Goal: Check status: Check status

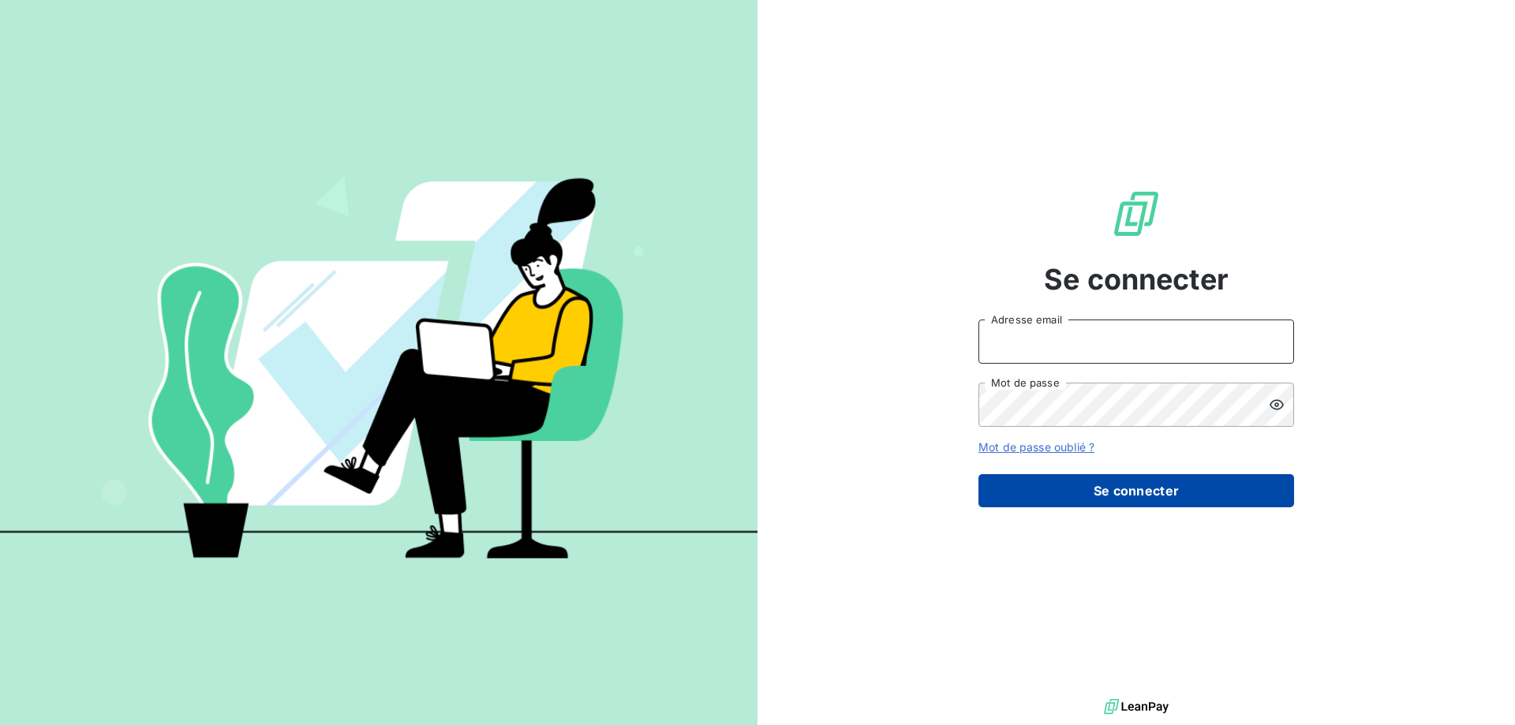
type input "[EMAIL_ADDRESS][DOMAIN_NAME]"
click at [1047, 488] on button "Se connecter" at bounding box center [1136, 490] width 316 height 33
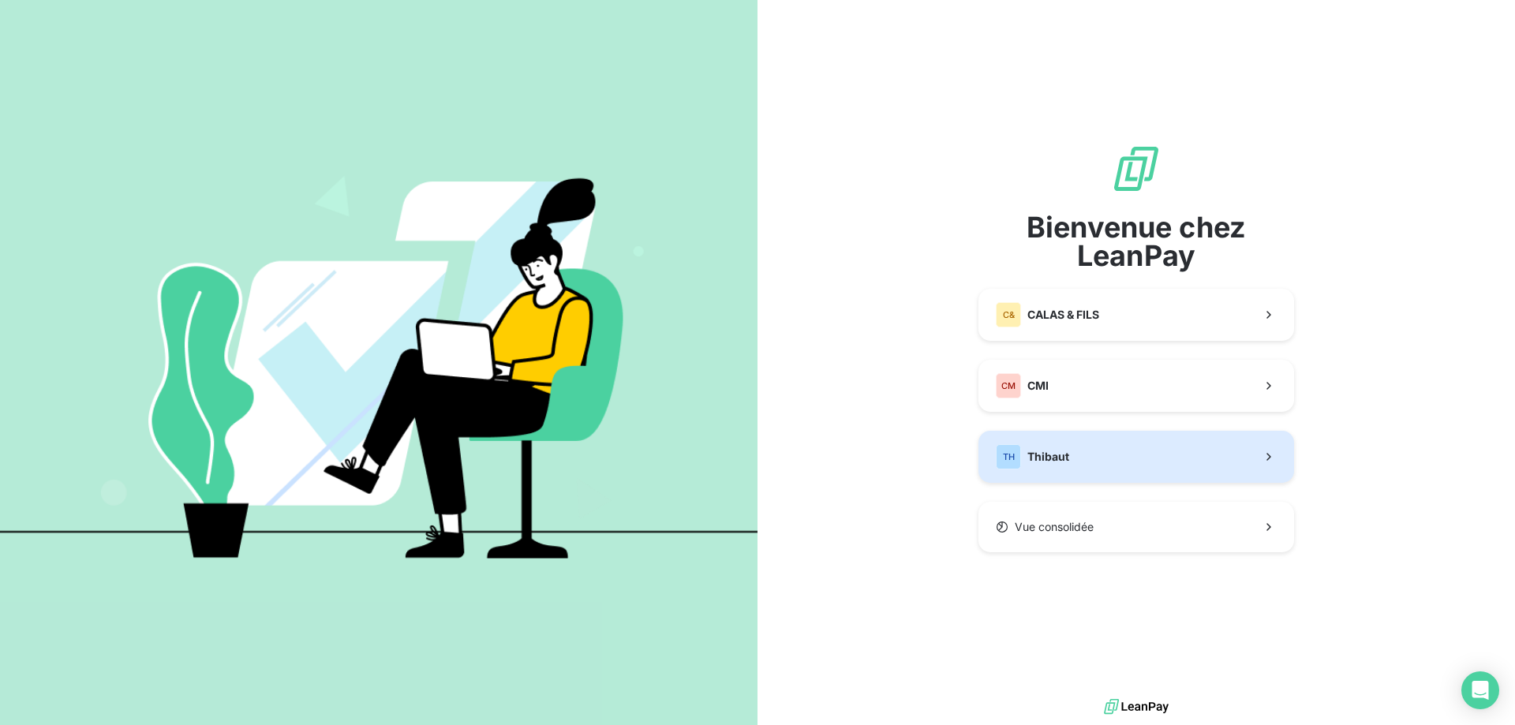
click at [1052, 449] on span "Thibaut" at bounding box center [1048, 457] width 42 height 16
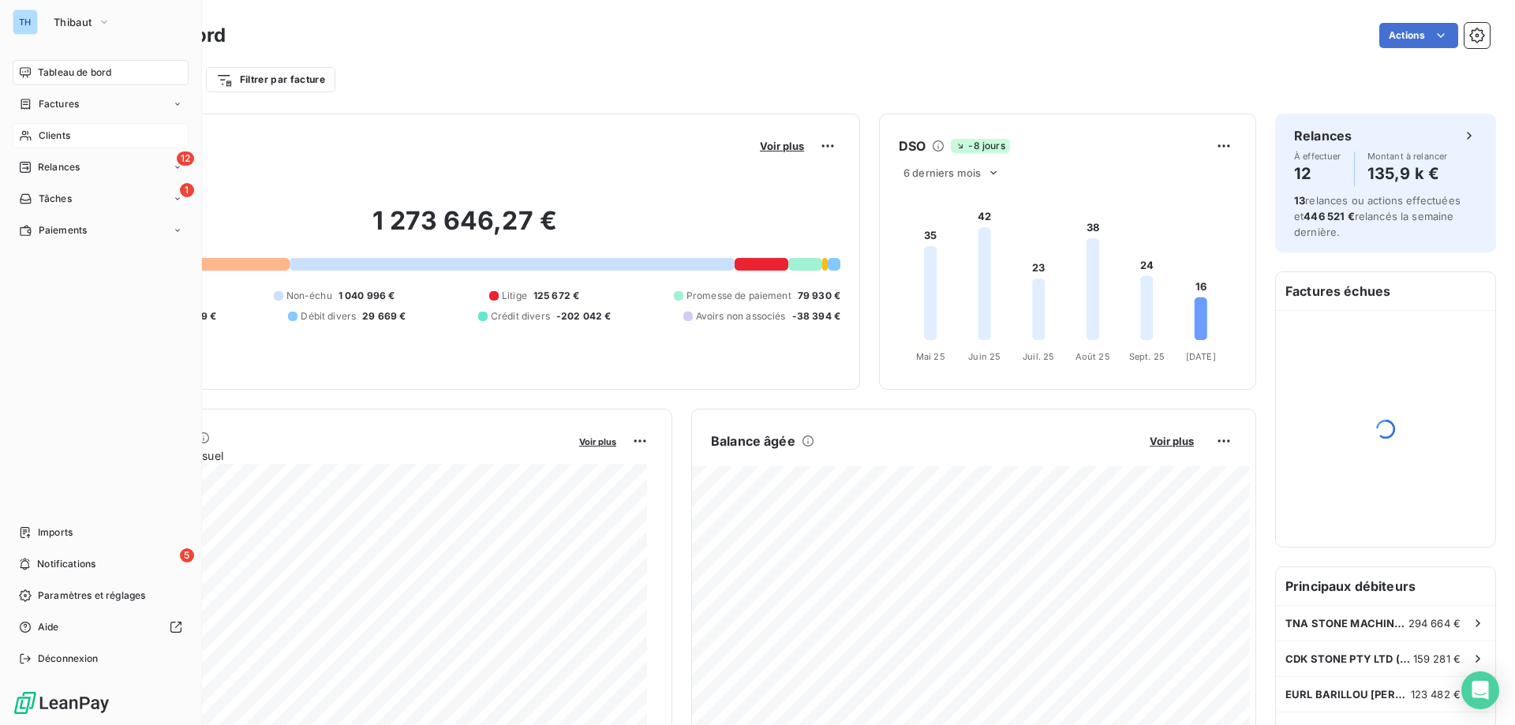
click at [39, 137] on span "Clients" at bounding box center [55, 136] width 32 height 14
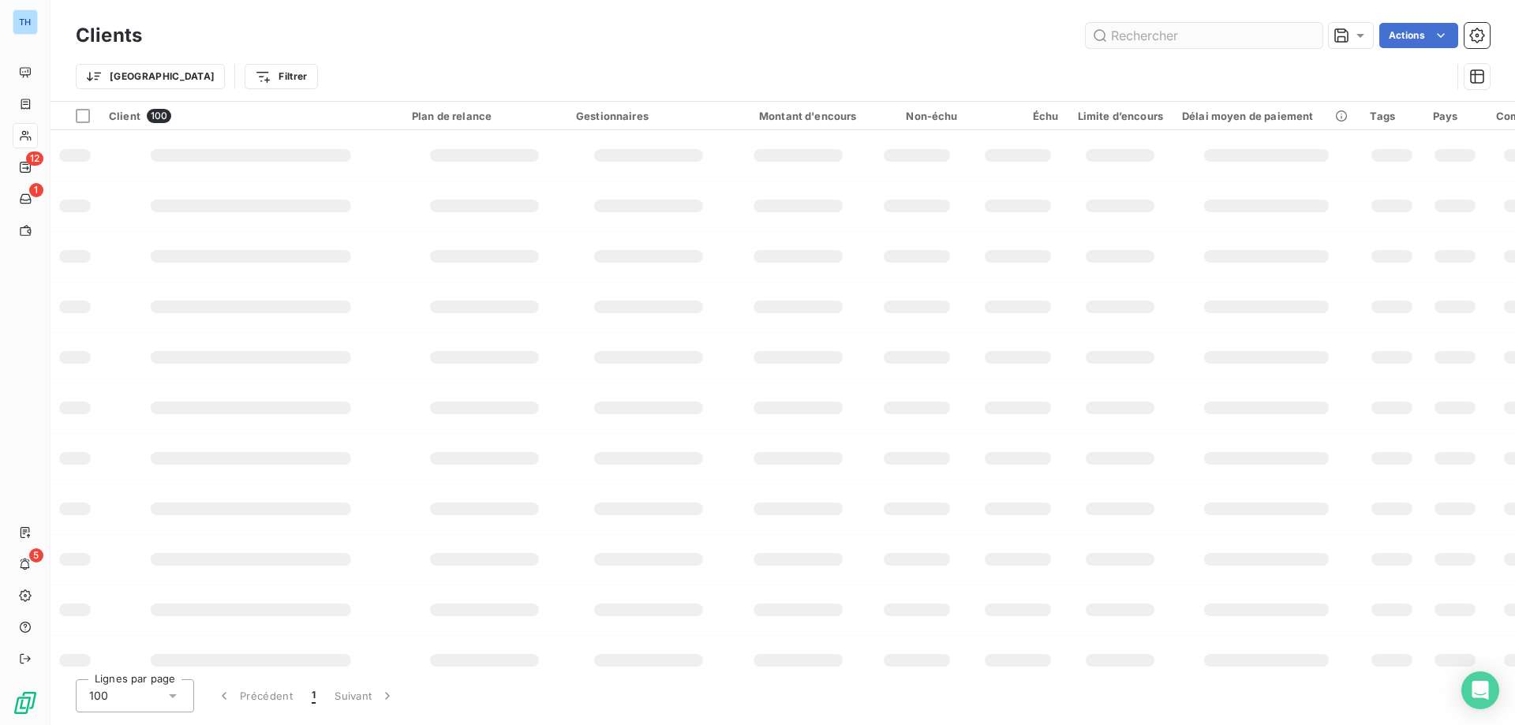
click at [1142, 31] on input "text" at bounding box center [1204, 35] width 237 height 25
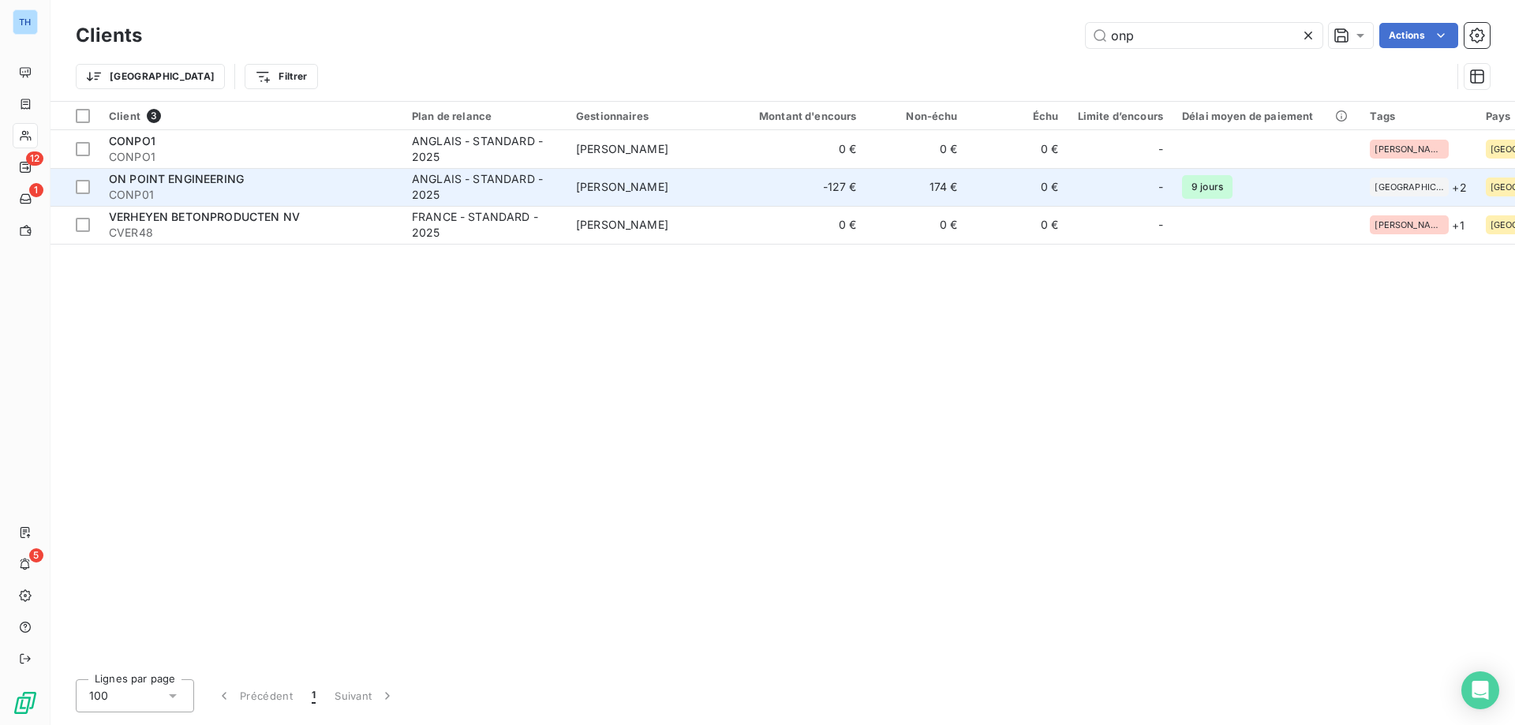
type input "onp"
click at [308, 169] on td "ON POINT ENGINEERING CONP01" at bounding box center [250, 187] width 303 height 38
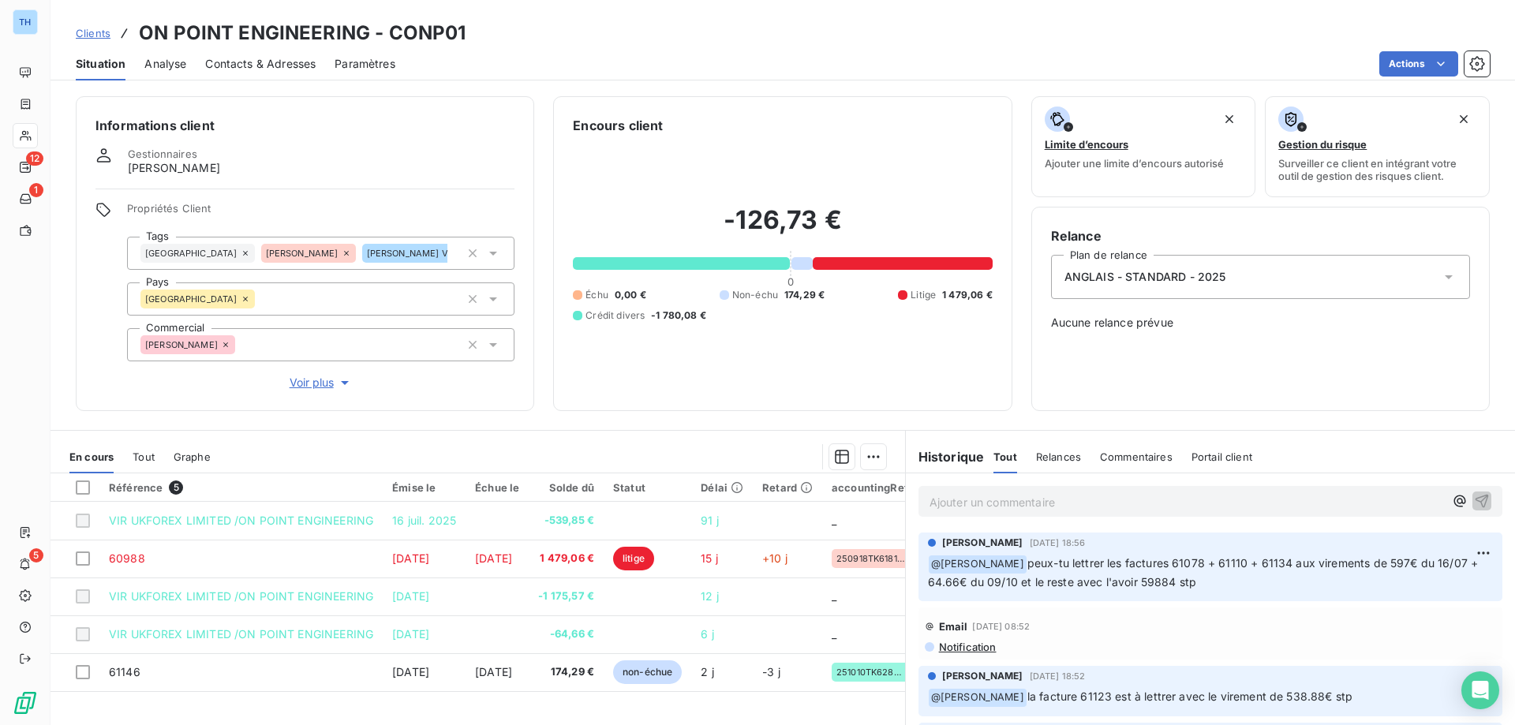
scroll to position [99, 0]
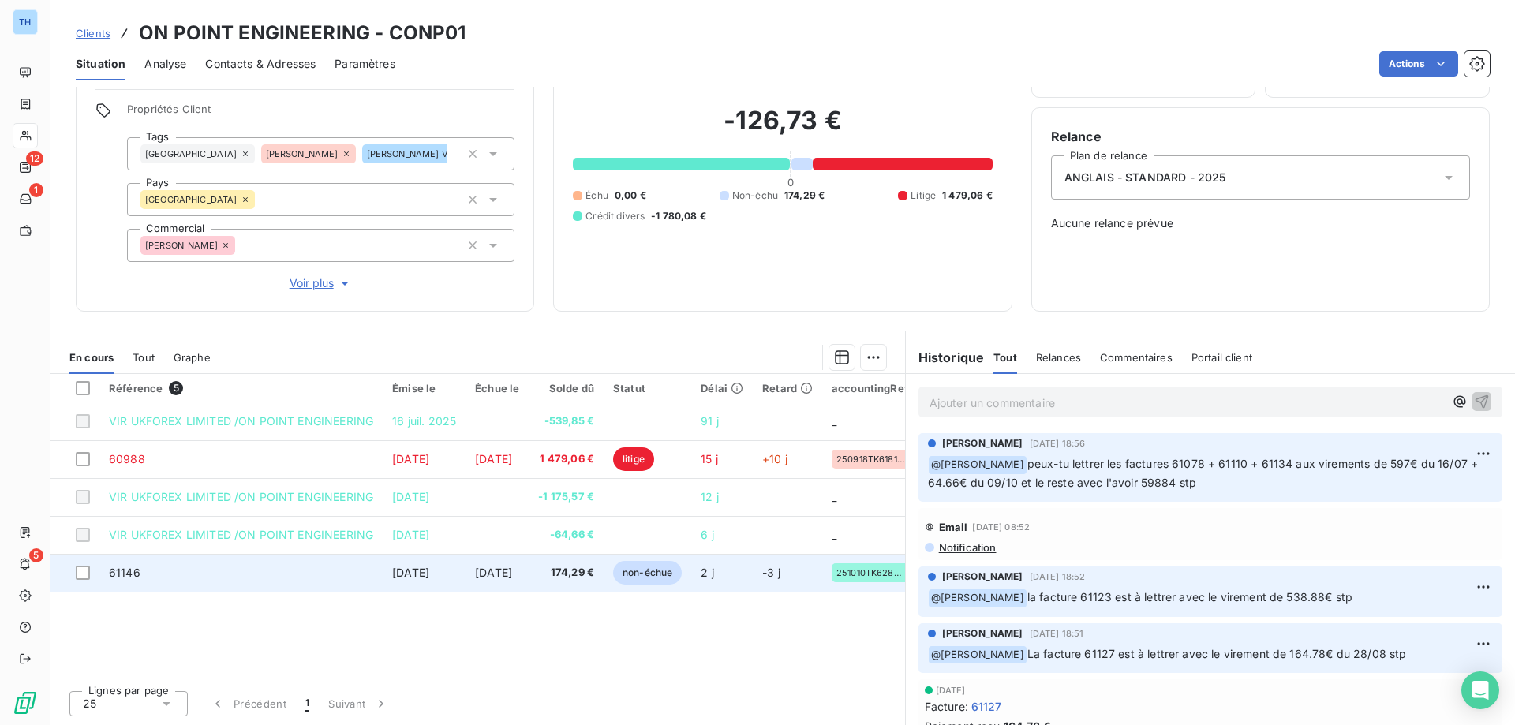
click at [489, 578] on span "[DATE]" at bounding box center [493, 572] width 37 height 13
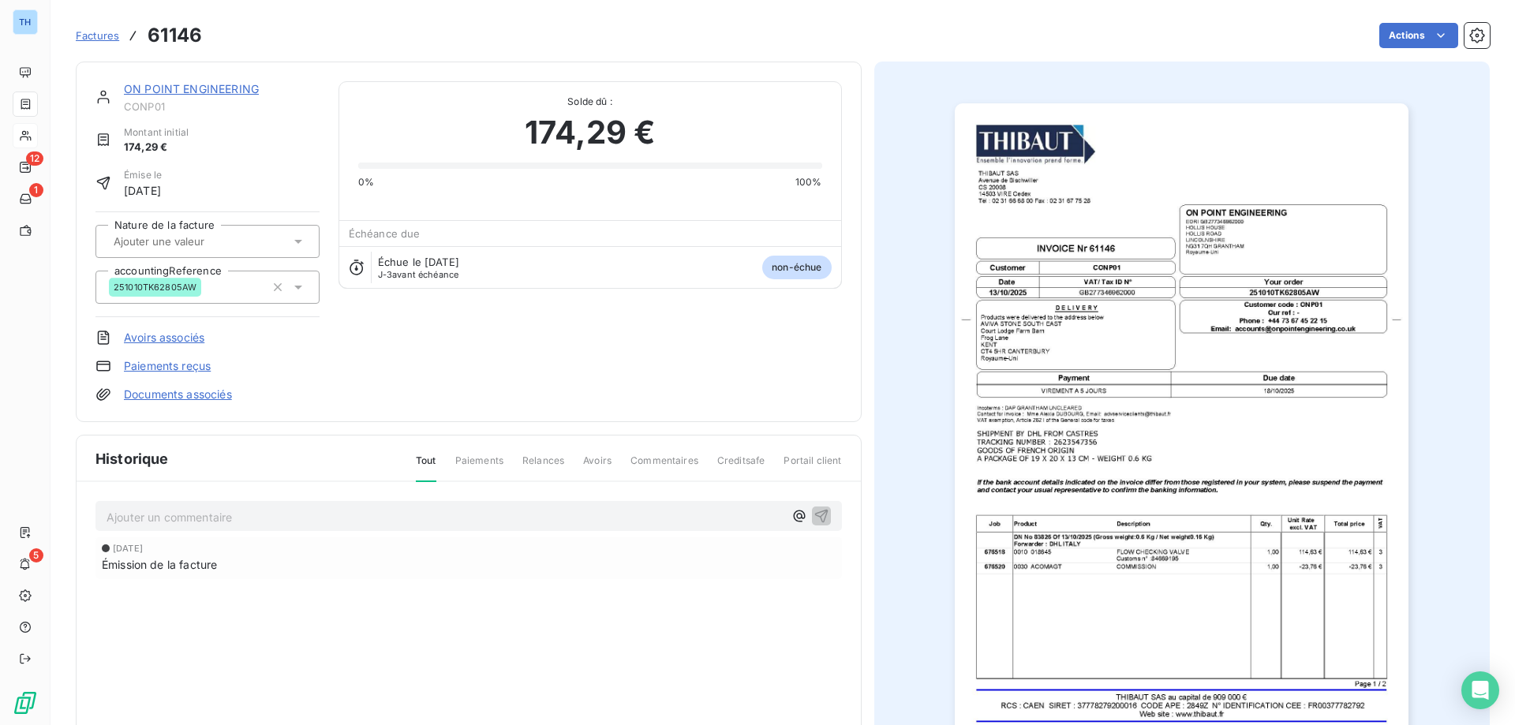
click at [197, 87] on link "ON POINT ENGINEERING" at bounding box center [191, 88] width 135 height 13
